Goal: Task Accomplishment & Management: Manage account settings

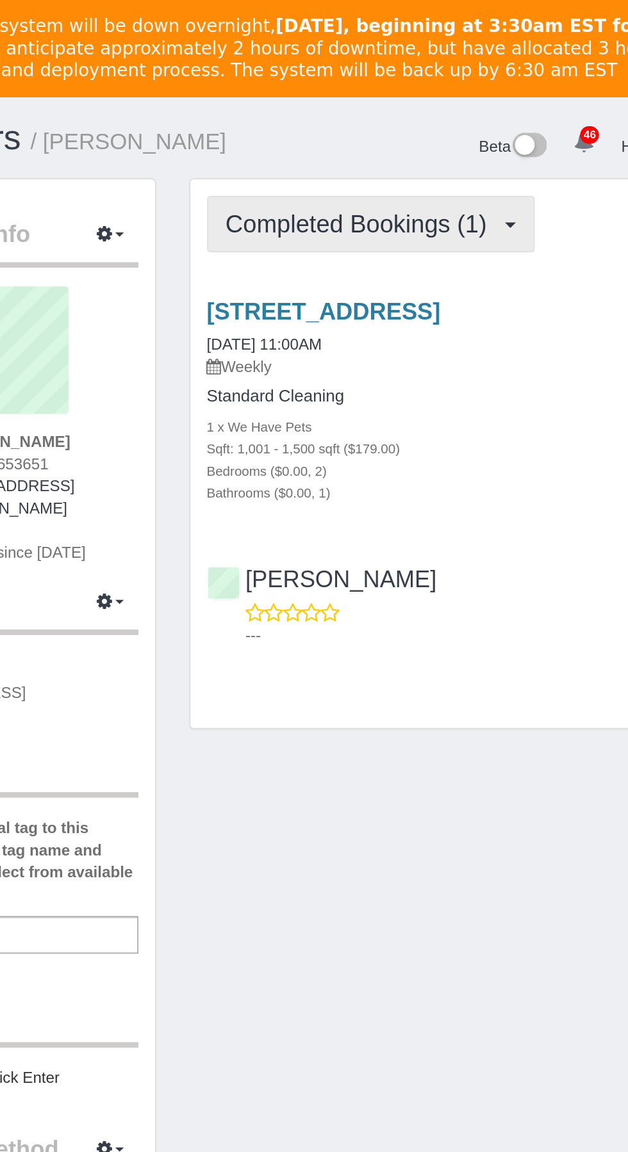
click at [400, 138] on span "Completed Bookings (1)" at bounding box center [348, 130] width 158 height 16
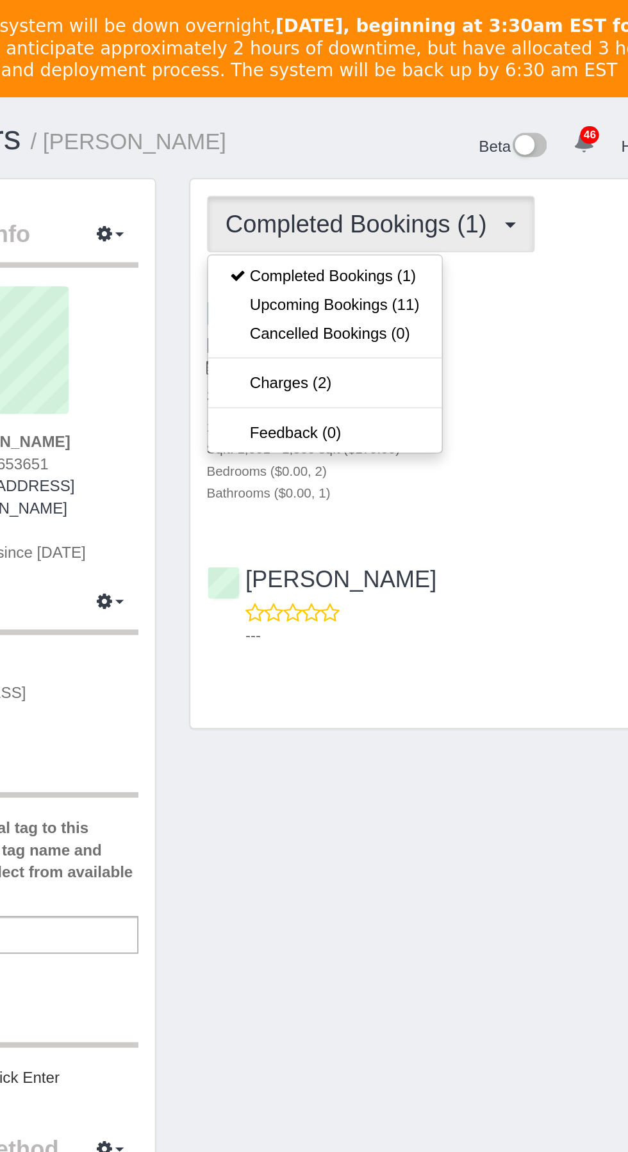
click at [413, 522] on div at bounding box center [314, 576] width 628 height 1152
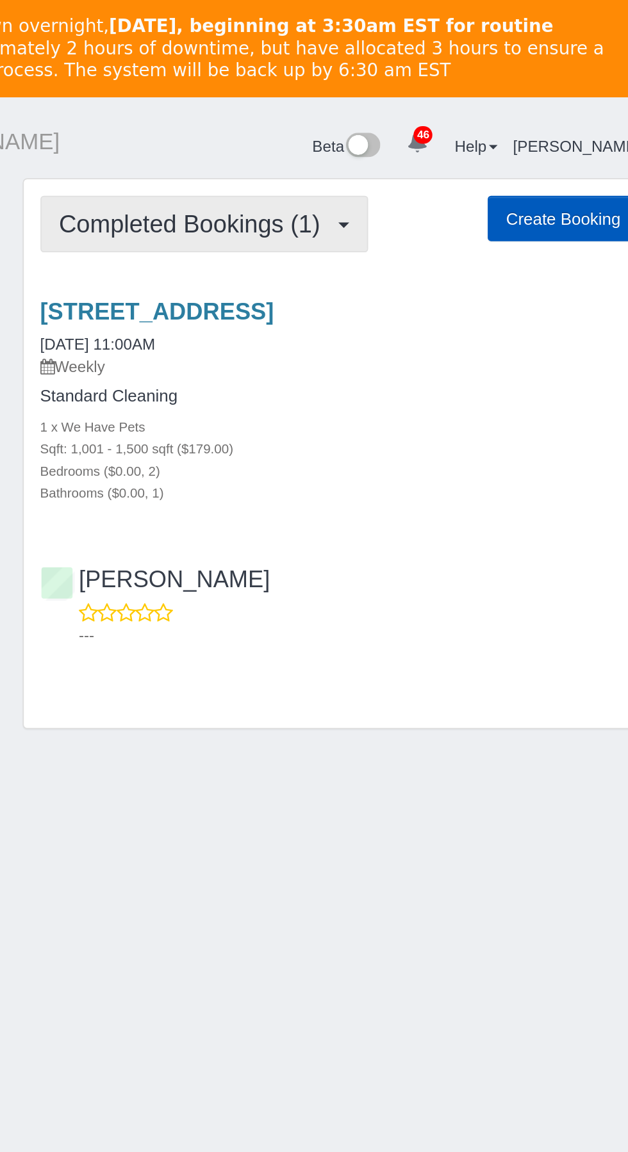
click at [445, 142] on button "Completed Bookings (1)" at bounding box center [353, 129] width 190 height 33
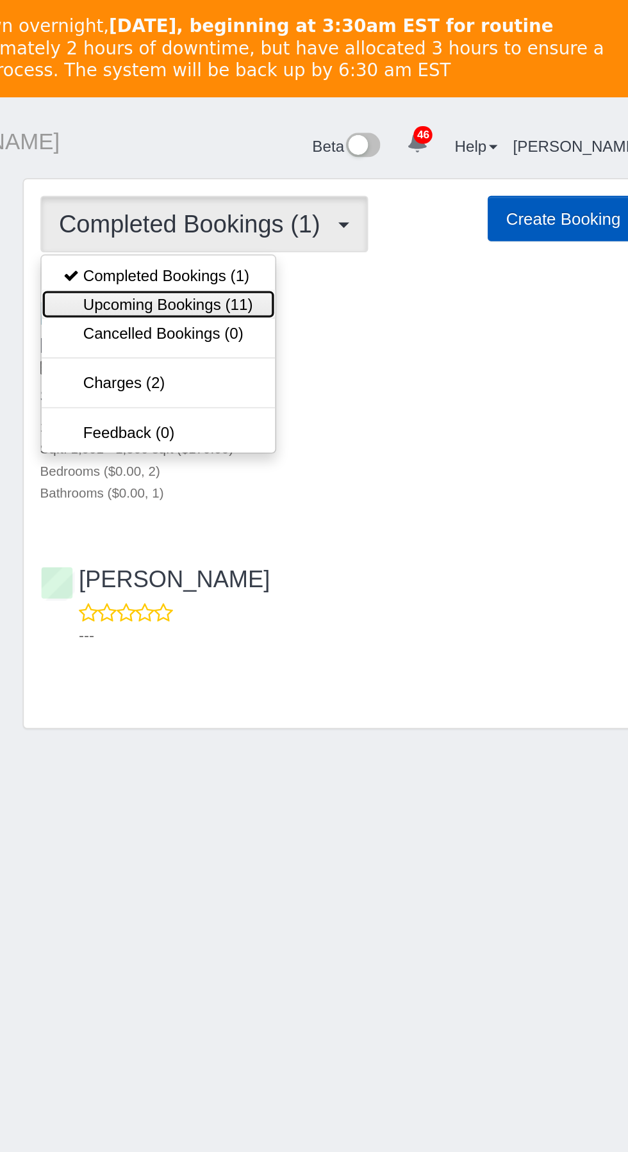
click at [361, 184] on link "Upcoming Bookings (11)" at bounding box center [326, 176] width 135 height 17
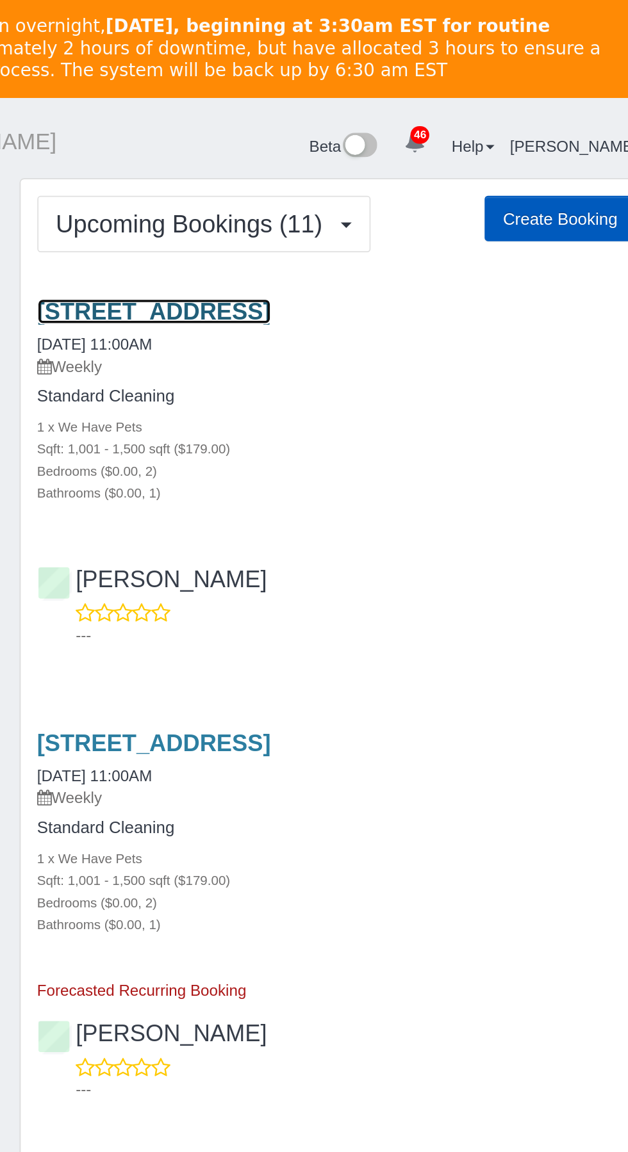
click at [393, 188] on link "15801 Northeast 152nd Avenue, Brush Prairie, WA 98606" at bounding box center [325, 180] width 135 height 15
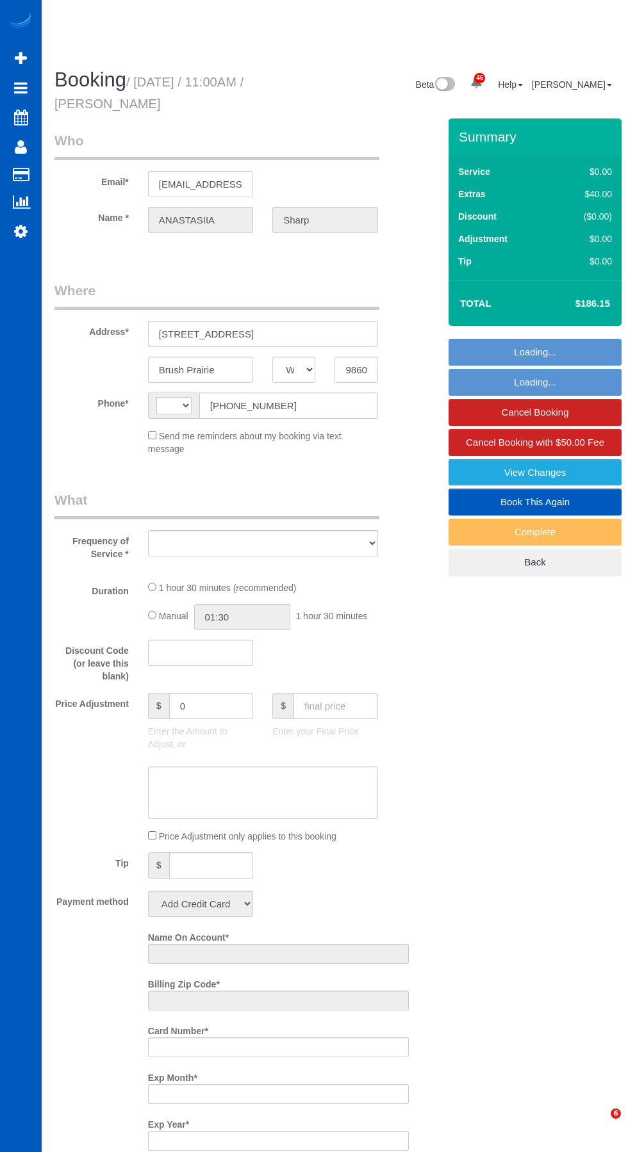
select select "WA"
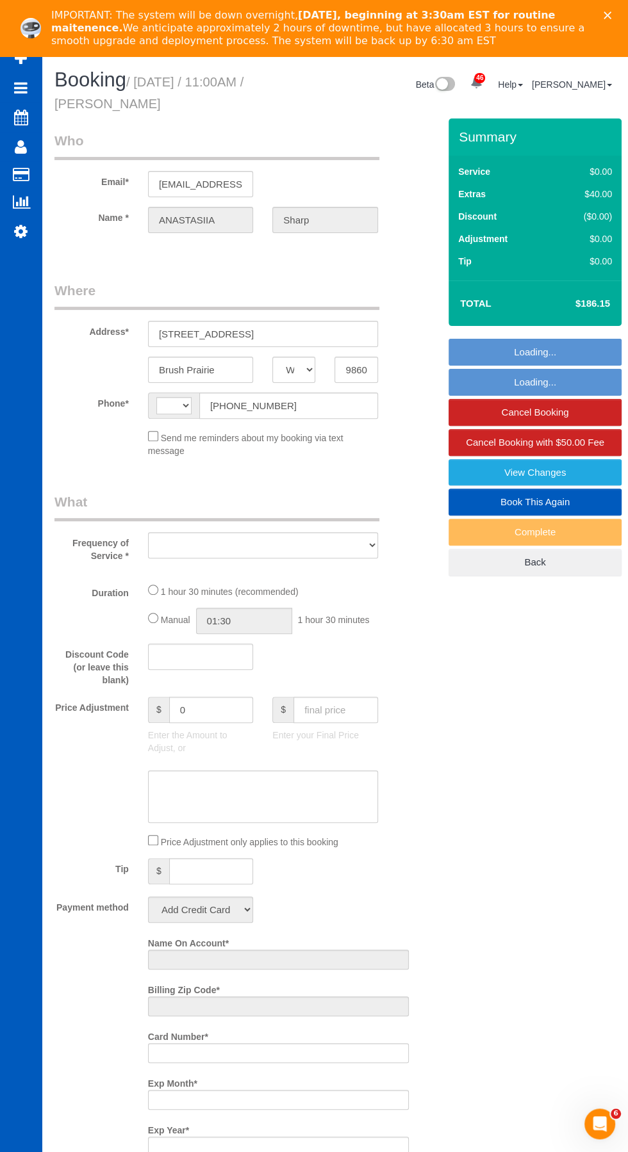
select select "string:fspay-2525f4cc-9a7e-4c7a-a147-7857b362f738"
select select "199"
select select "1001"
select select "2"
select select "spot1"
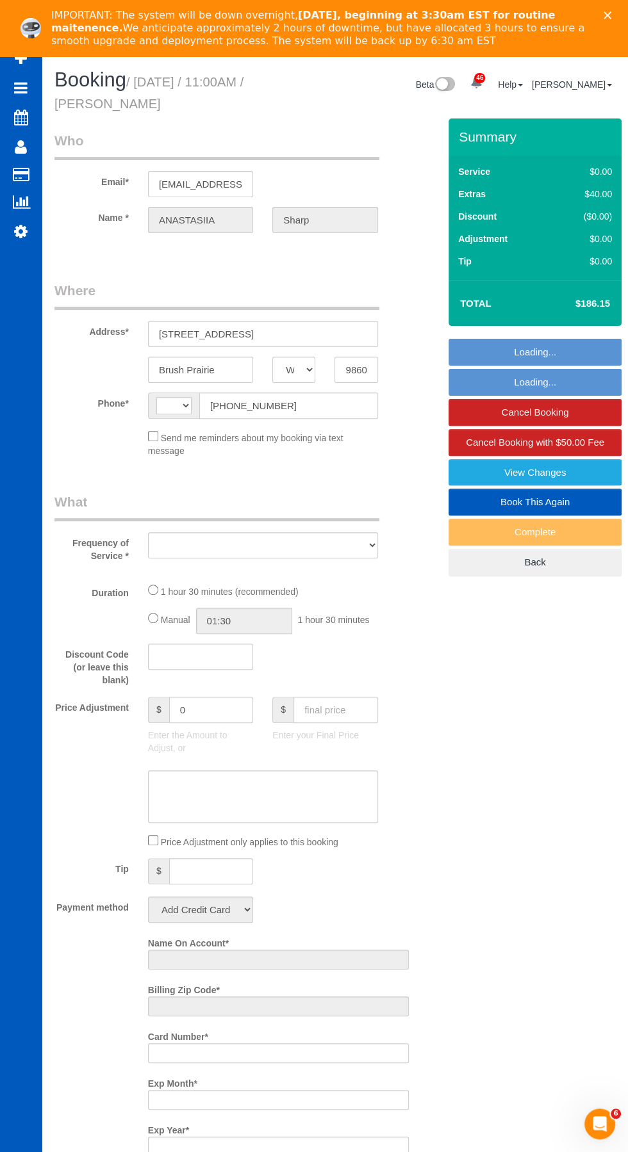
select select "number:8"
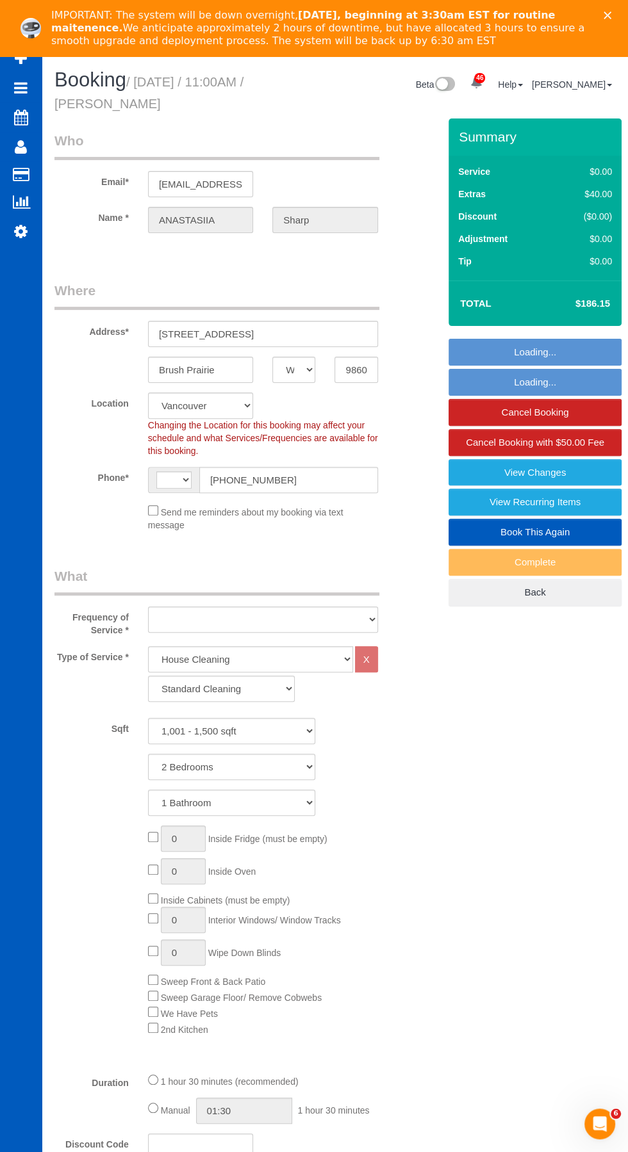
select select "string:[GEOGRAPHIC_DATA]"
select select "object:812"
select select "1001"
select select "2"
select select "object:1148"
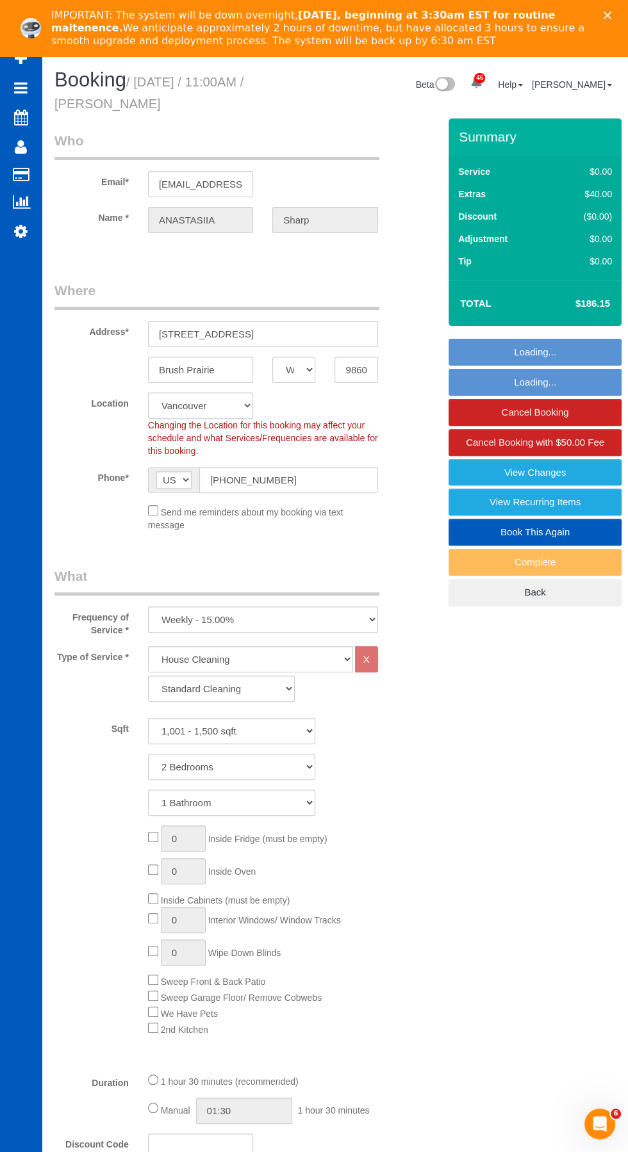
click at [607, 15] on polygon "Close" at bounding box center [607, 16] width 8 height 8
